Goal: Book appointment/travel/reservation

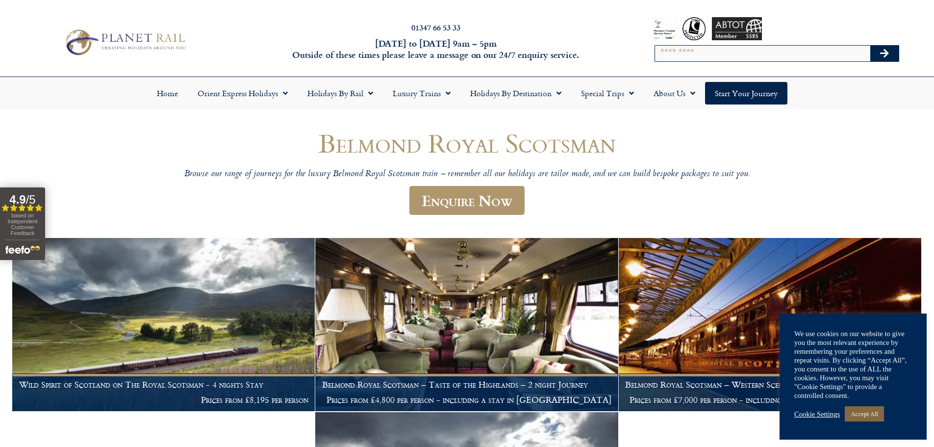
click at [880, 413] on link "Accept All" at bounding box center [864, 413] width 39 height 15
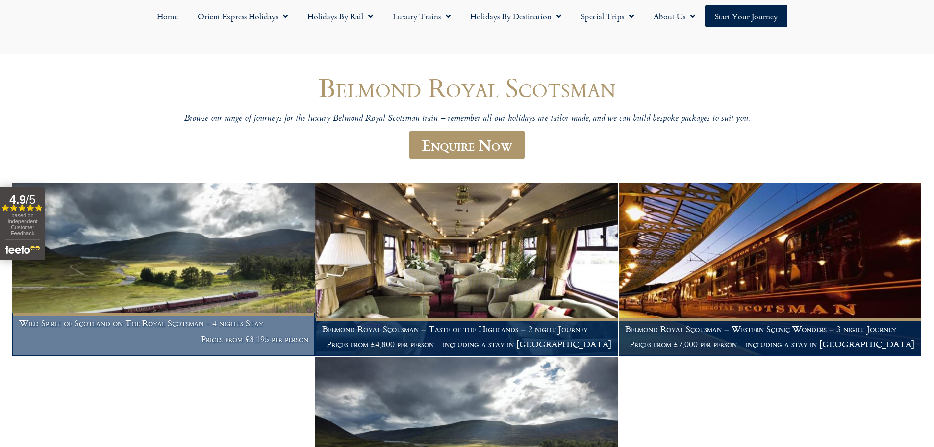
scroll to position [147, 0]
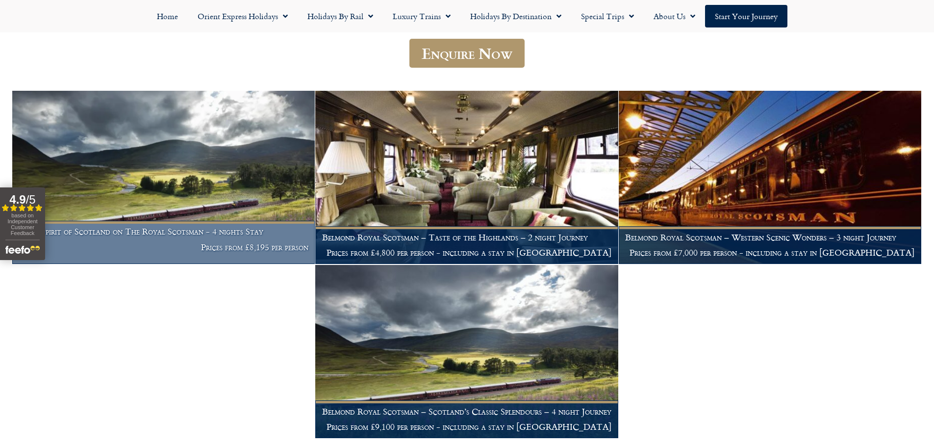
click at [221, 183] on img at bounding box center [163, 177] width 303 height 173
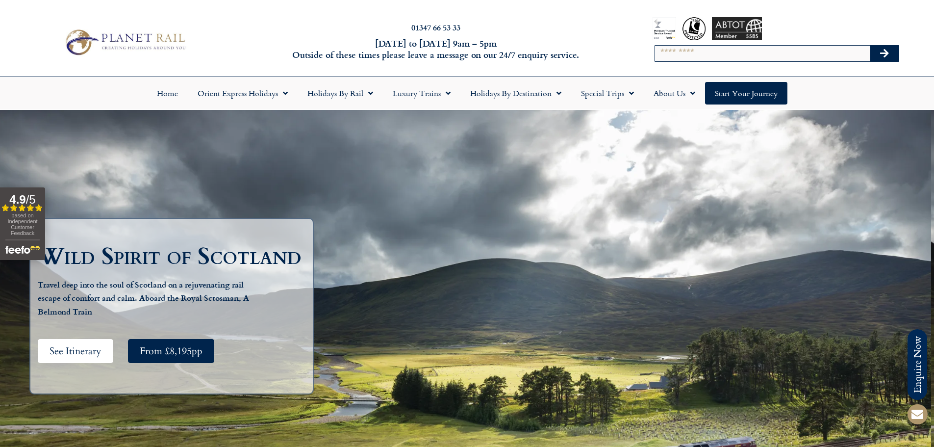
click at [78, 358] on link "See Itinerary" at bounding box center [76, 351] width 76 height 24
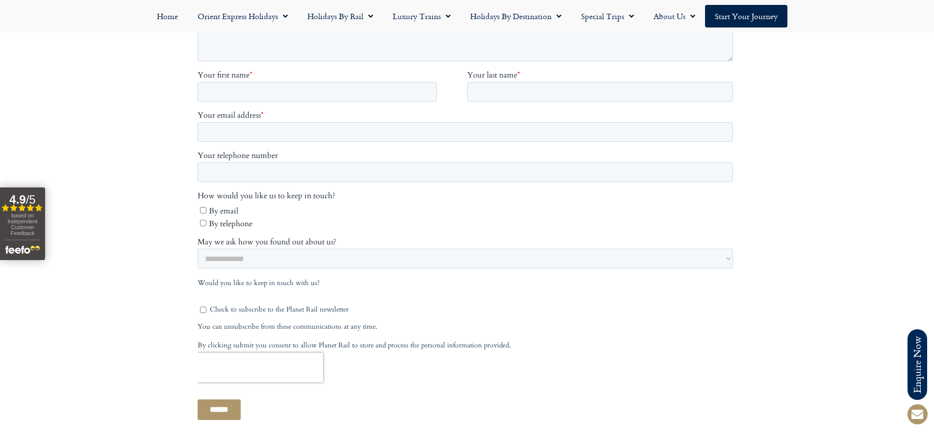
scroll to position [3941, 0]
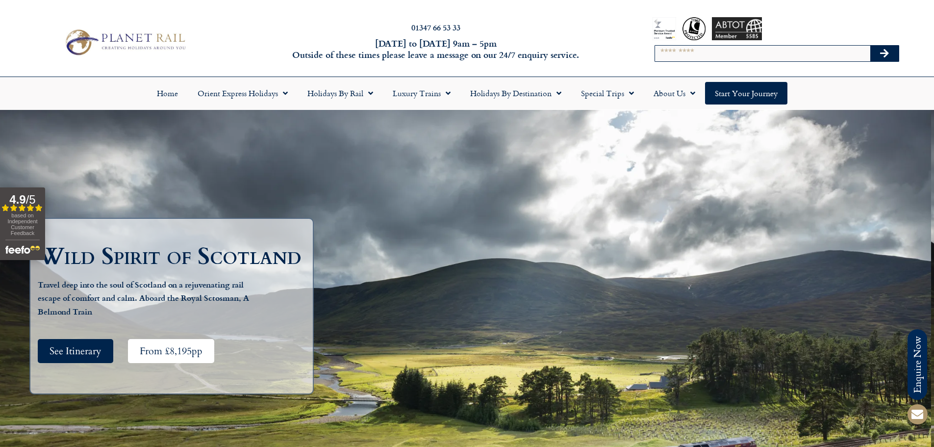
click at [172, 353] on span "From £8,195pp" at bounding box center [171, 351] width 63 height 12
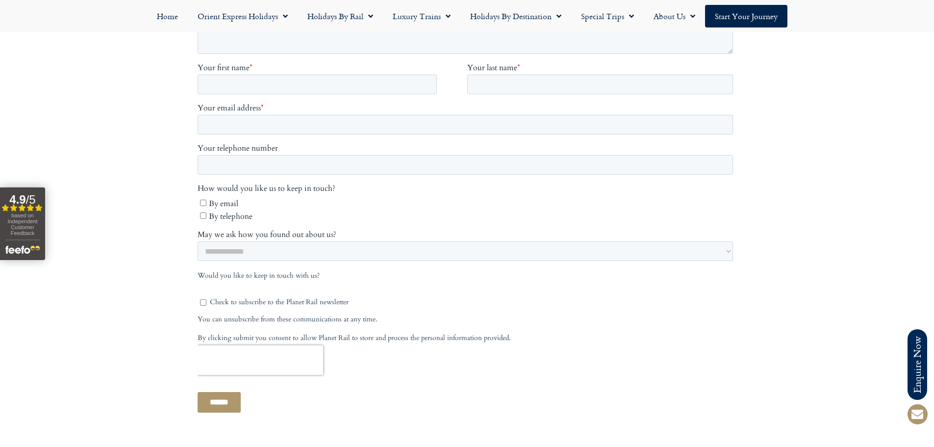
scroll to position [3852, 0]
